Goal: Task Accomplishment & Management: Complete application form

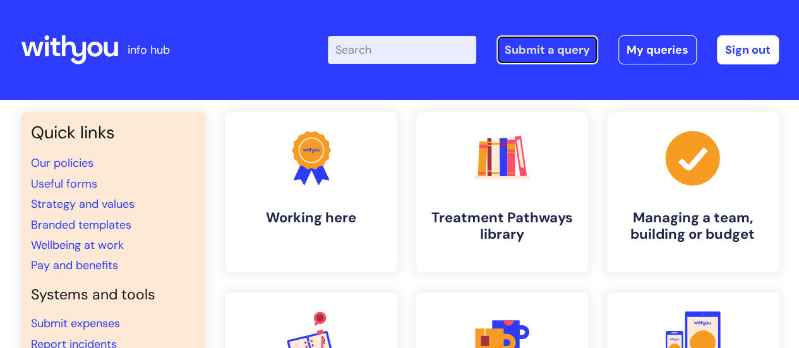
click at [509, 49] on link "Submit a query" at bounding box center [548, 49] width 102 height 29
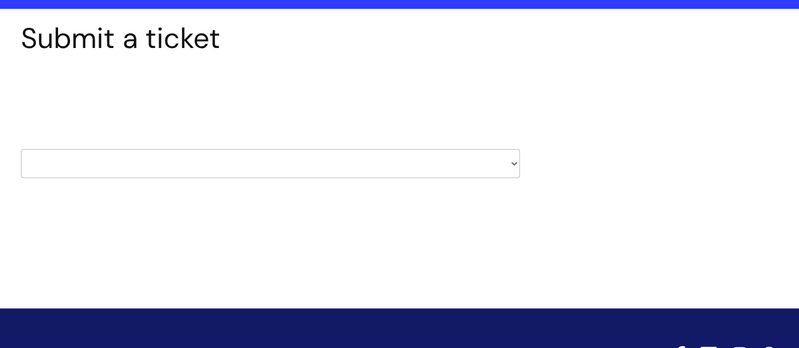
scroll to position [104, 0]
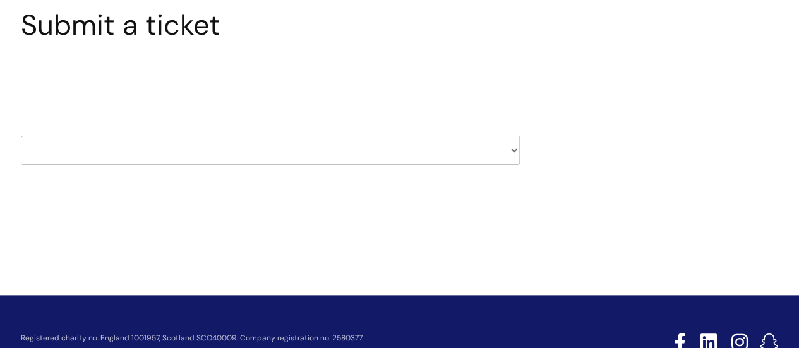
click at [512, 152] on select "HR / People IT and Support Clinical Drug Alerts Finance Accounts Data Support T…" at bounding box center [270, 150] width 499 height 29
select select "it_and_support"
click at [21, 136] on select "HR / People IT and Support Clinical Drug Alerts Finance Accounts Data Support T…" at bounding box center [270, 150] width 499 height 29
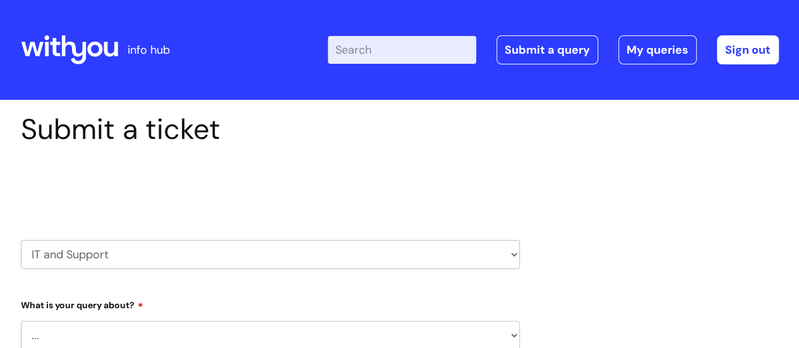
select select "80004286565"
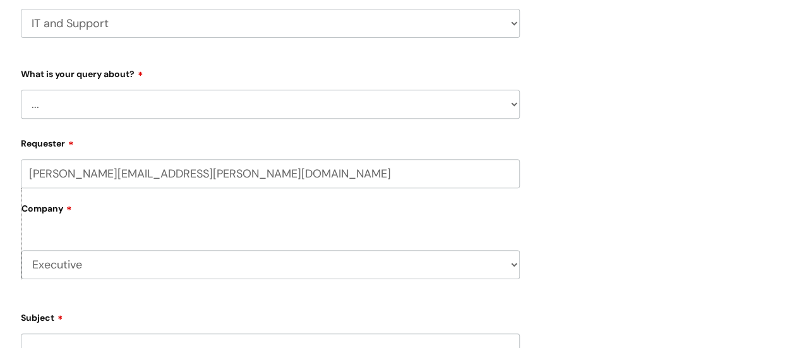
scroll to position [281, 0]
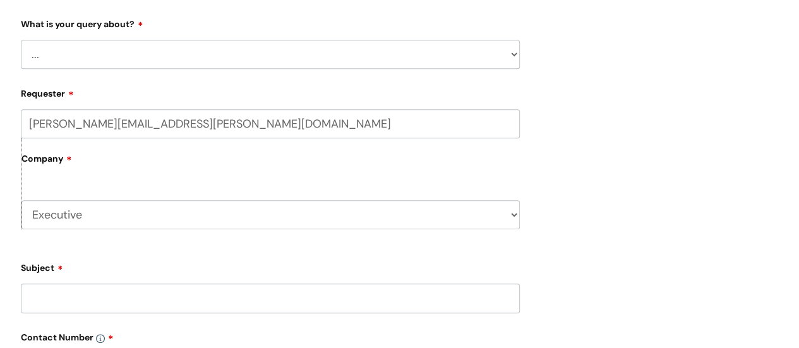
click at [510, 52] on select "... Mobile Phone Reset & MFA Accounts, Starters and Leavers IT Hardware issue I…" at bounding box center [270, 54] width 499 height 29
select select "System/software"
click at [21, 40] on select "... Mobile Phone Reset & MFA Accounts, Starters and Leavers IT Hardware issue I…" at bounding box center [270, 54] width 499 height 29
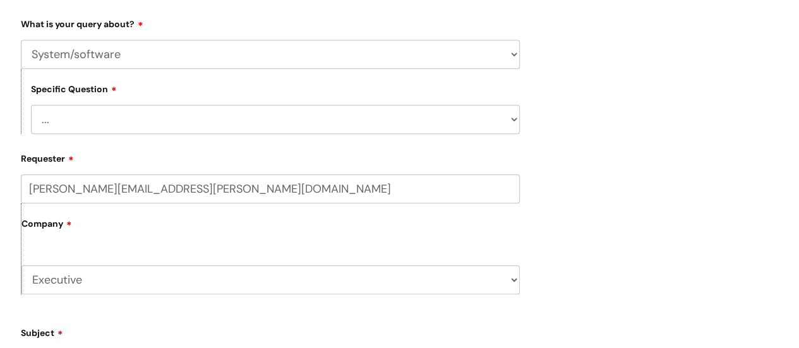
click at [515, 119] on select "... Halo PCMIS Iaptus NHS Email CJSM Email Mitel Another System Google (Workspa…" at bounding box center [275, 119] width 489 height 29
select select "Microsoft (inc Azure)"
click at [31, 105] on select "... Halo PCMIS Iaptus NHS Email CJSM Email Mitel Another System Google (Workspa…" at bounding box center [275, 119] width 489 height 29
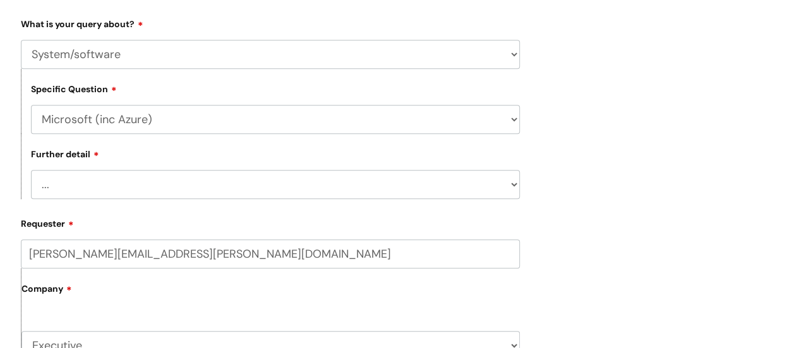
click at [511, 187] on select "... I’d like to add/remove user(s) to an Azure Group (Miro, Monday, Salesforce,…" at bounding box center [275, 184] width 489 height 29
select select "I need access to Teams"
click at [31, 171] on select "... I’d like to add/remove user(s) to an Azure Group (Miro, Monday, Salesforce,…" at bounding box center [275, 184] width 489 height 29
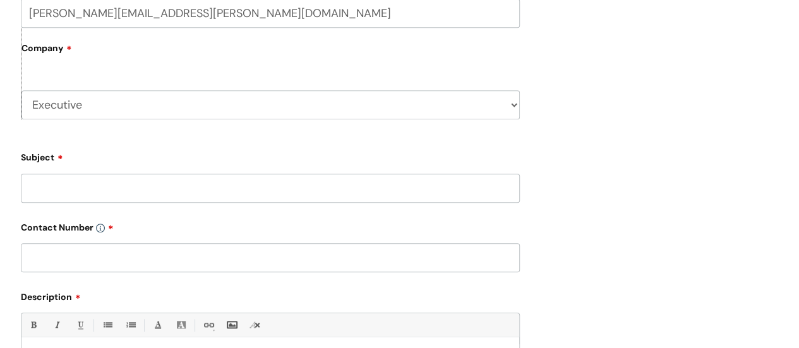
scroll to position [522, 0]
click at [491, 186] on input "Subject" at bounding box center [270, 187] width 499 height 29
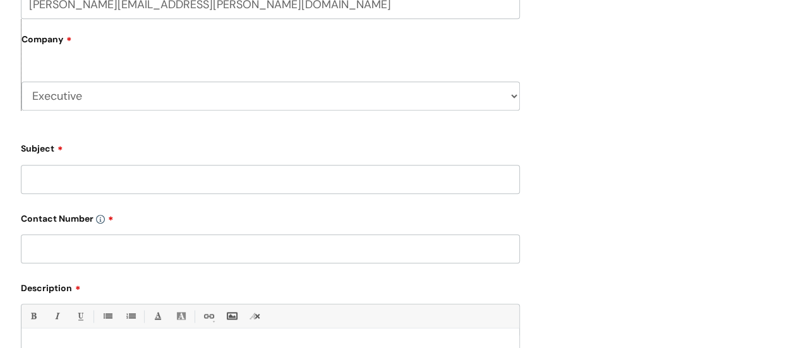
scroll to position [536, 0]
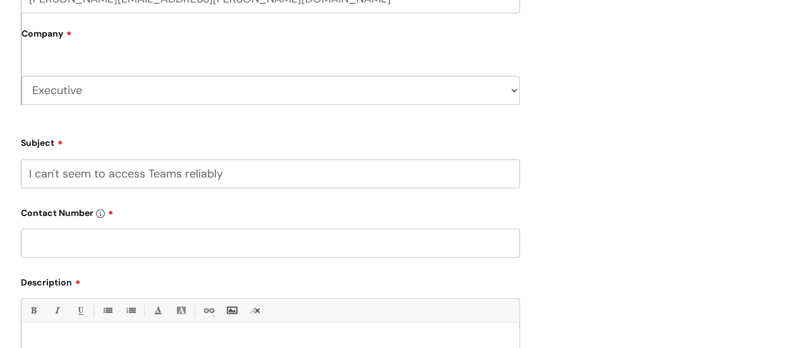
type input "I can't seem to access Teams reliably"
click at [377, 245] on input "text" at bounding box center [270, 243] width 499 height 29
click at [71, 244] on input "07973 836790" at bounding box center [270, 243] width 499 height 29
type input "07973 936790"
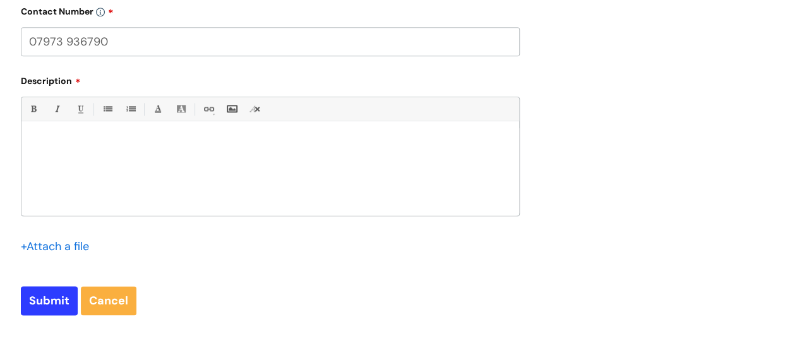
scroll to position [739, 0]
click at [433, 159] on div at bounding box center [270, 171] width 498 height 87
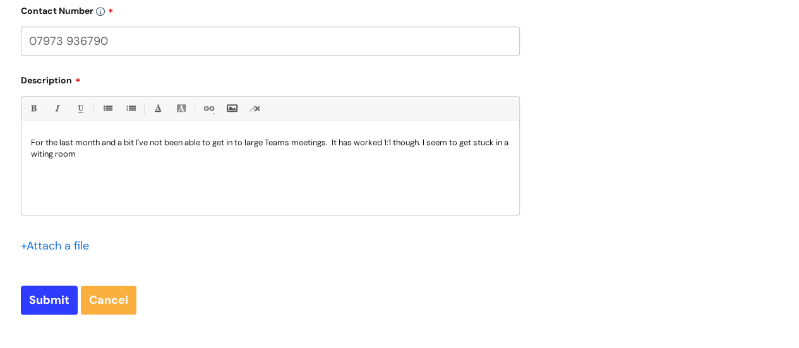
click at [51, 157] on p "For the last month and a bit I've not been able to get in to large Teams meetin…" at bounding box center [270, 148] width 479 height 23
click at [119, 157] on p "For the last month and a bit I've not been able to get in to large Teams meetin…" at bounding box center [270, 148] width 479 height 23
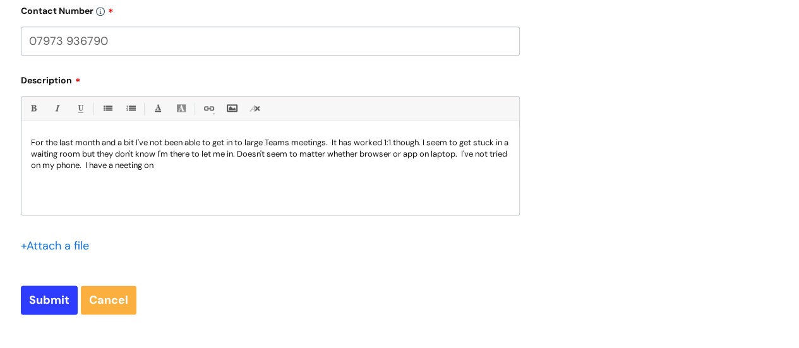
click at [154, 167] on p "For the last month and a bit I've not been able to get in to large Teams meetin…" at bounding box center [270, 154] width 479 height 34
click at [197, 165] on p "For the last month and a bit I've not been able to get in to large Teams meetin…" at bounding box center [270, 154] width 479 height 34
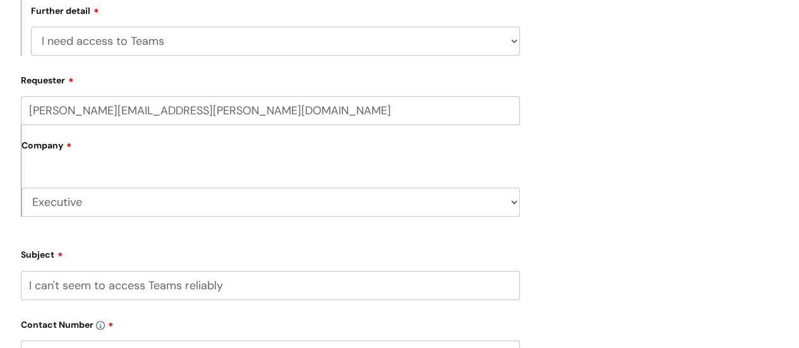
scroll to position [918, 0]
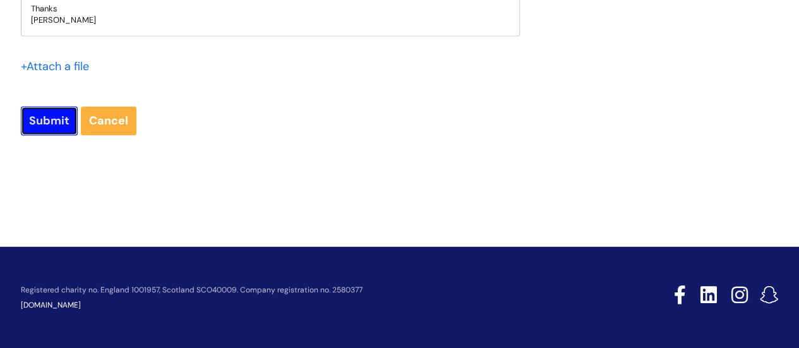
click at [45, 122] on input "Submit" at bounding box center [49, 120] width 57 height 29
type input "Please Wait..."
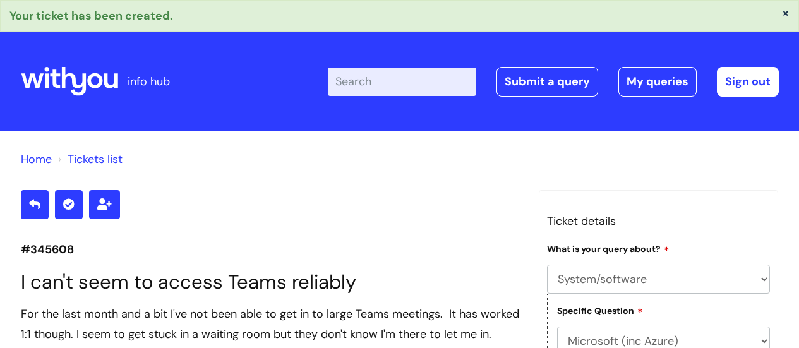
select select "System/software"
select select "Microsoft (inc Azure)"
select select "I need access to Teams"
